Goal: Complete application form

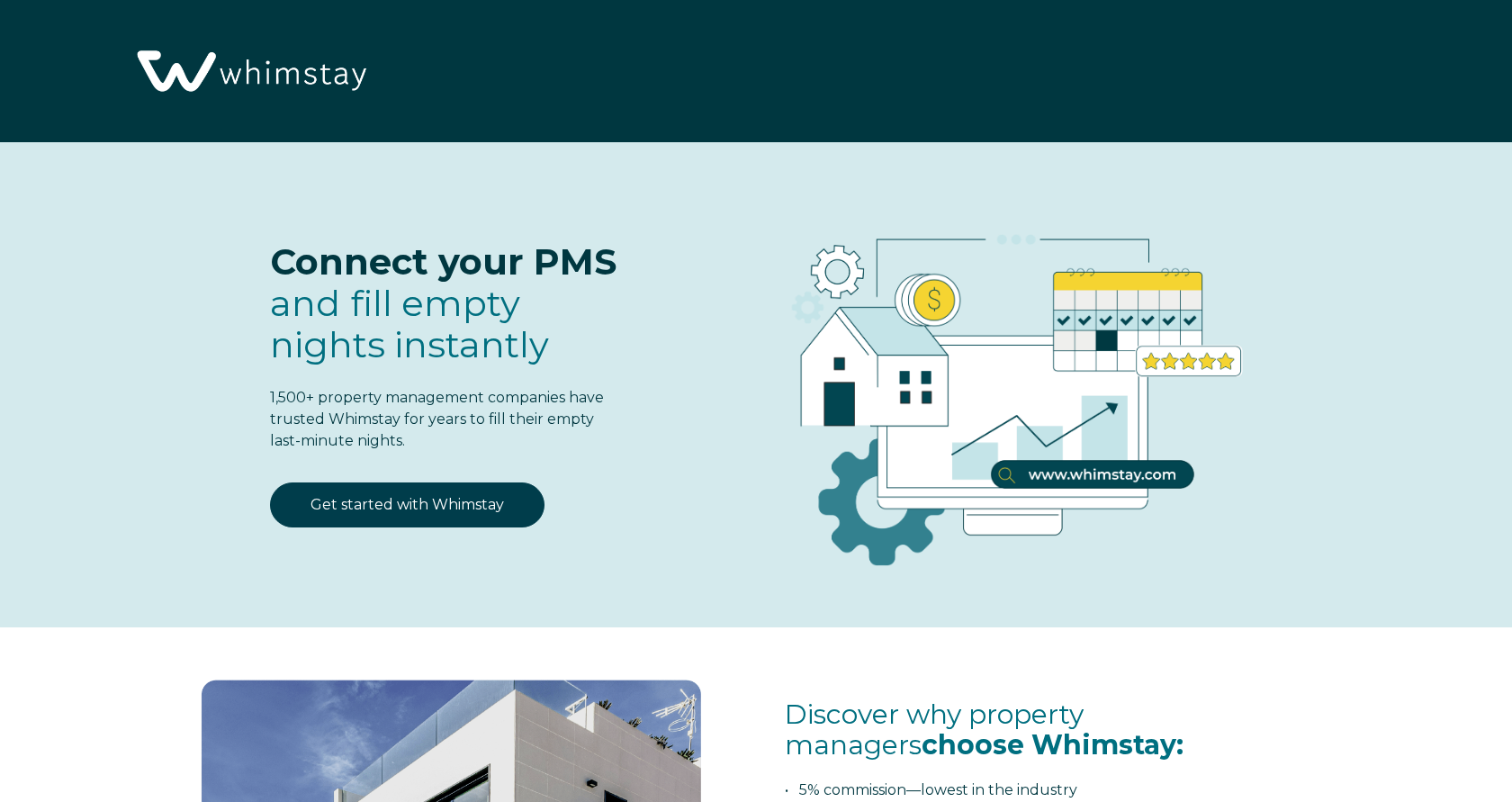
select select "RS"
select select "Standard"
drag, startPoint x: 386, startPoint y: 509, endPoint x: 474, endPoint y: 500, distance: 88.5
click at [387, 509] on link "Get started with Whimstay" at bounding box center [407, 505] width 274 height 45
select select "RS"
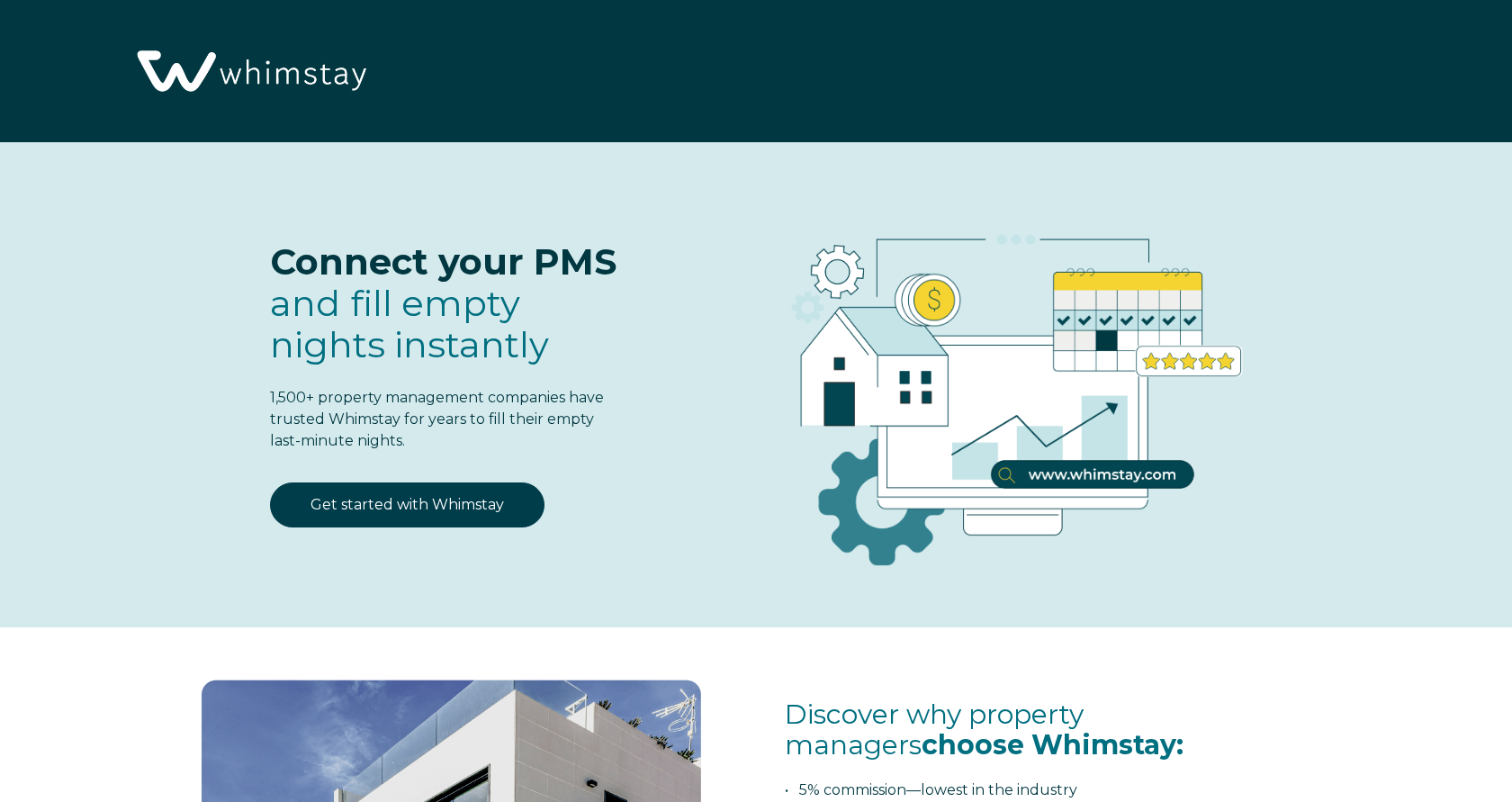
select select "Standard"
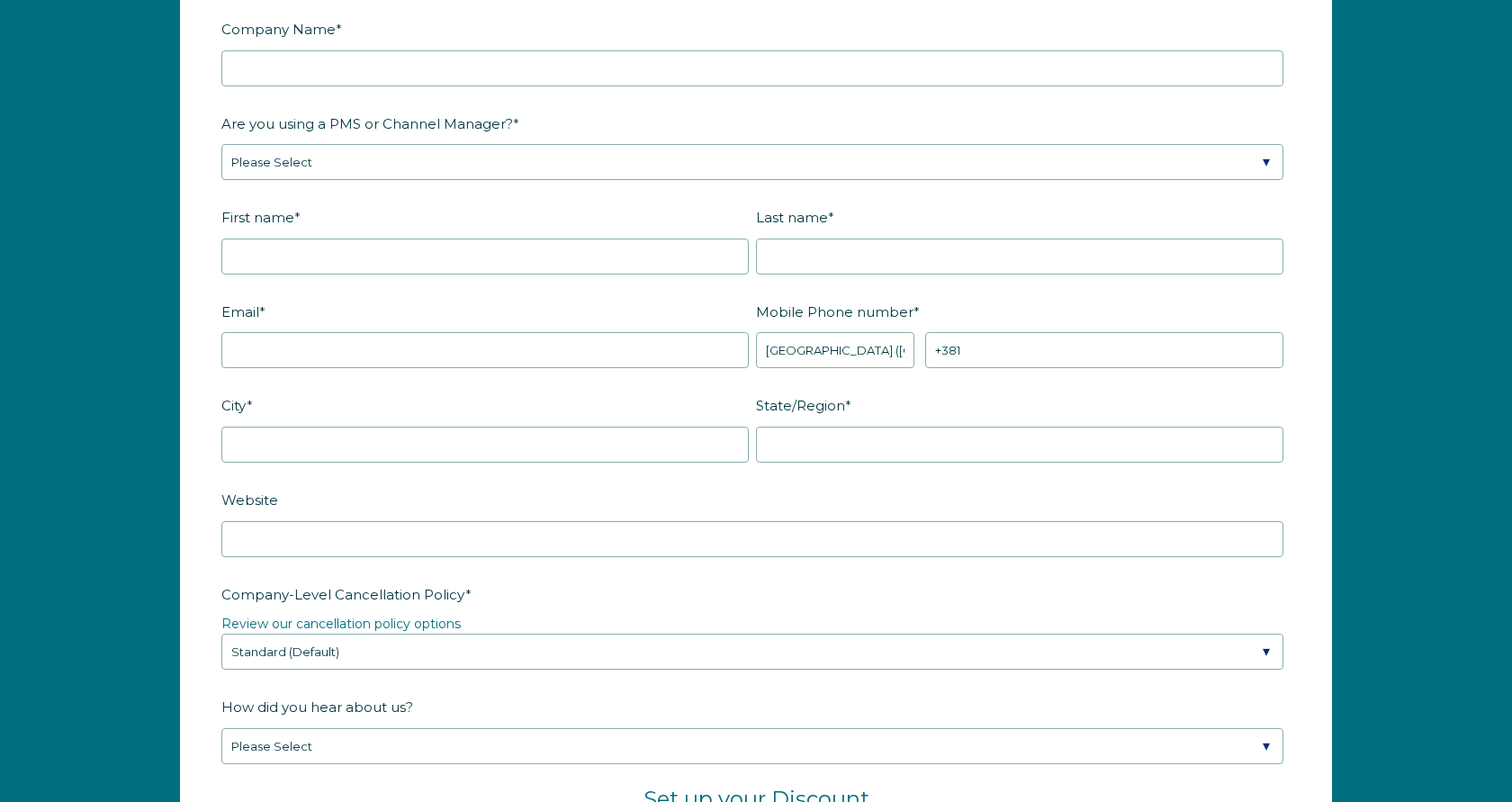
scroll to position [2389, 0]
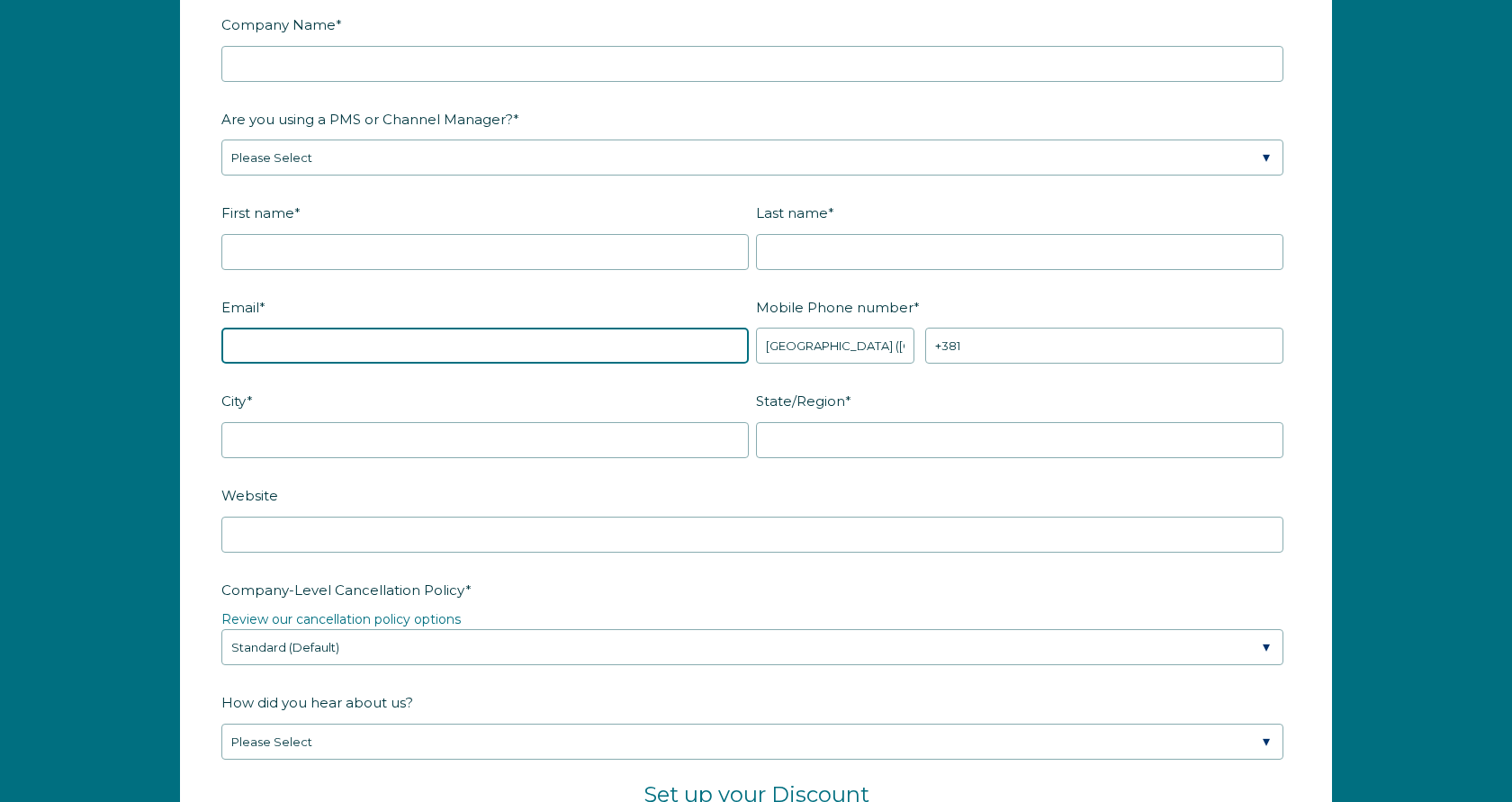
click at [525, 336] on input "Email *" at bounding box center [485, 345] width 528 height 36
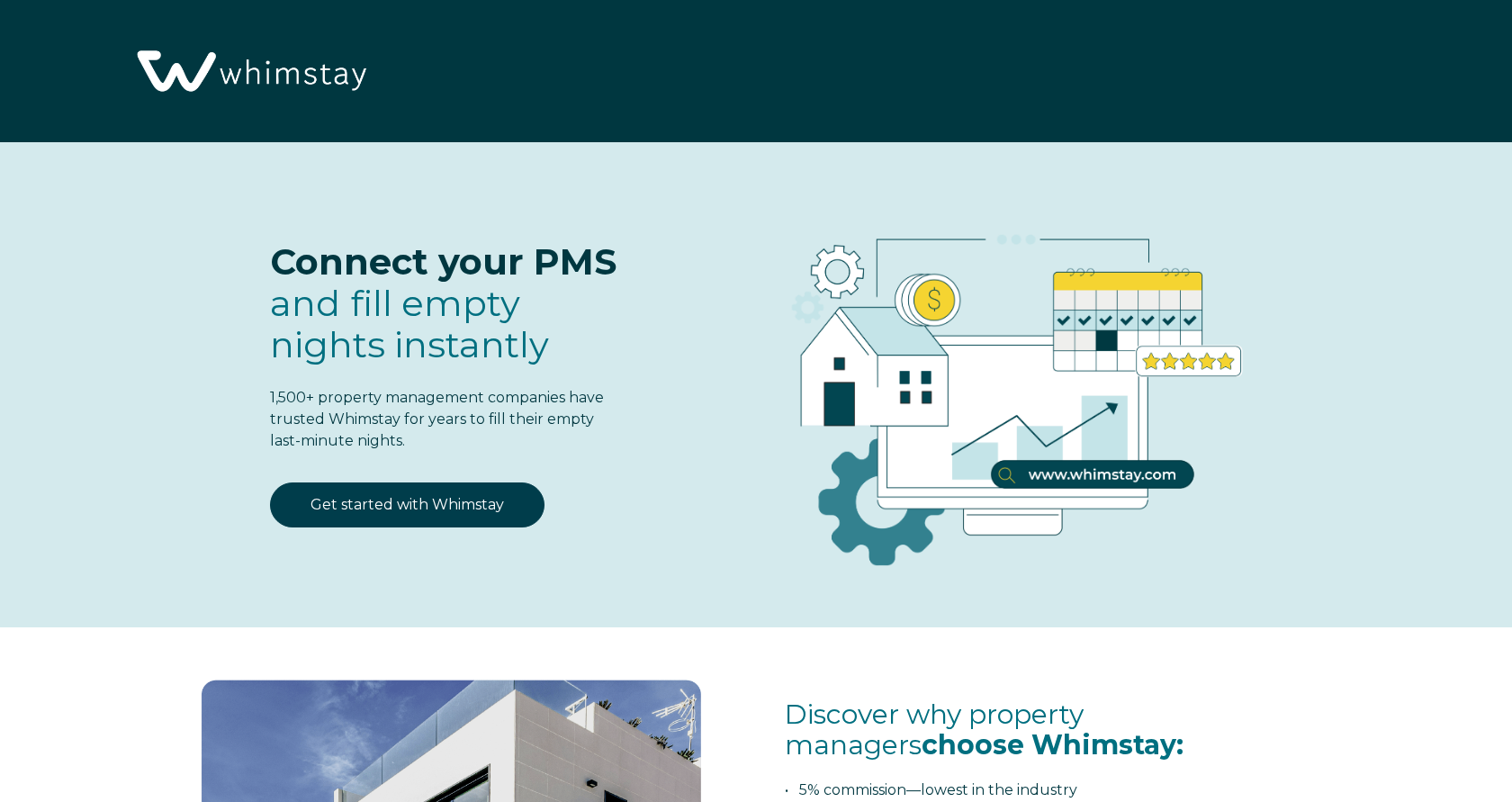
select select "RS"
select select "Standard"
